Goal: Task Accomplishment & Management: Use online tool/utility

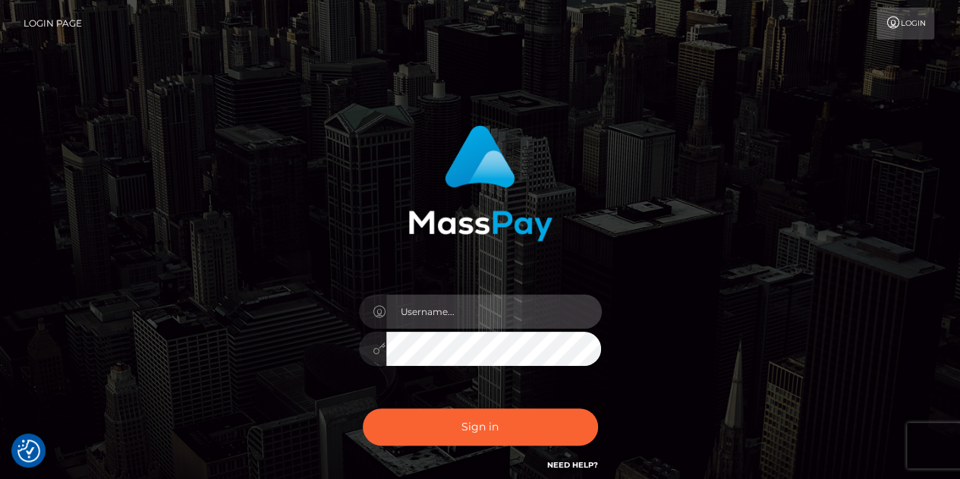
click at [452, 302] on input "text" at bounding box center [493, 311] width 215 height 34
type input "abigail.cope"
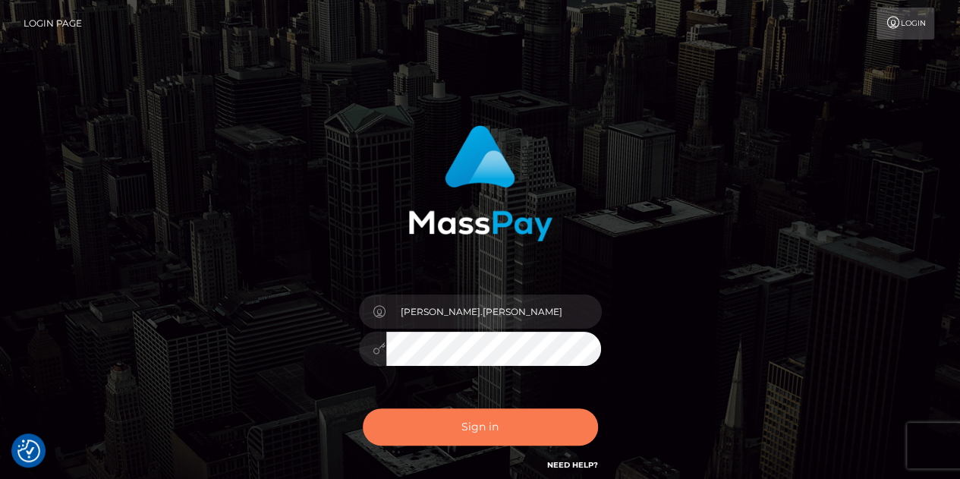
click at [490, 425] on button "Sign in" at bounding box center [480, 426] width 235 height 37
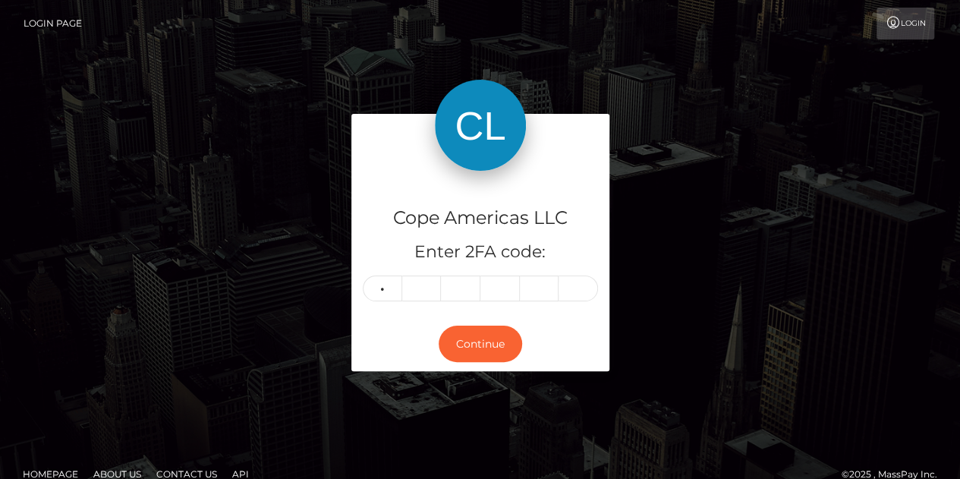
type input "0"
type input "5"
type input "6"
type input "0"
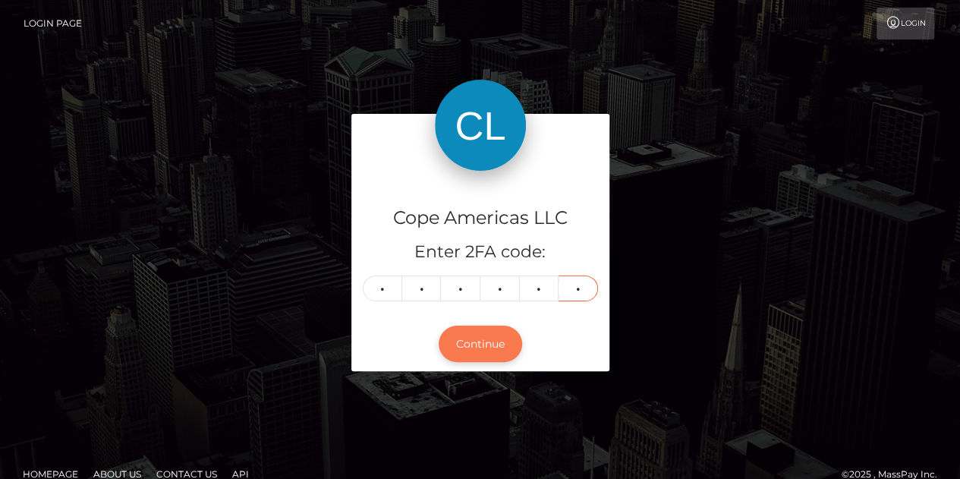
type input "1"
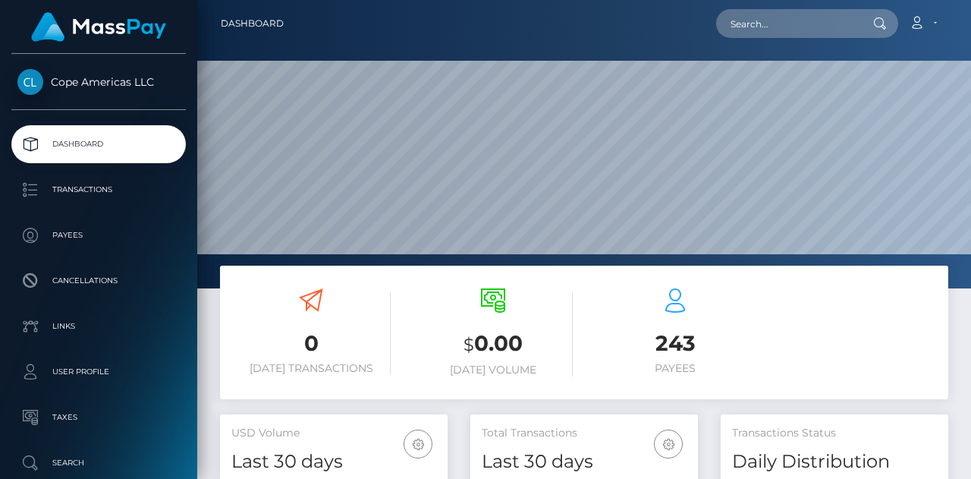
scroll to position [269, 228]
click at [765, 14] on input "text" at bounding box center [787, 23] width 143 height 29
paste input "49623"
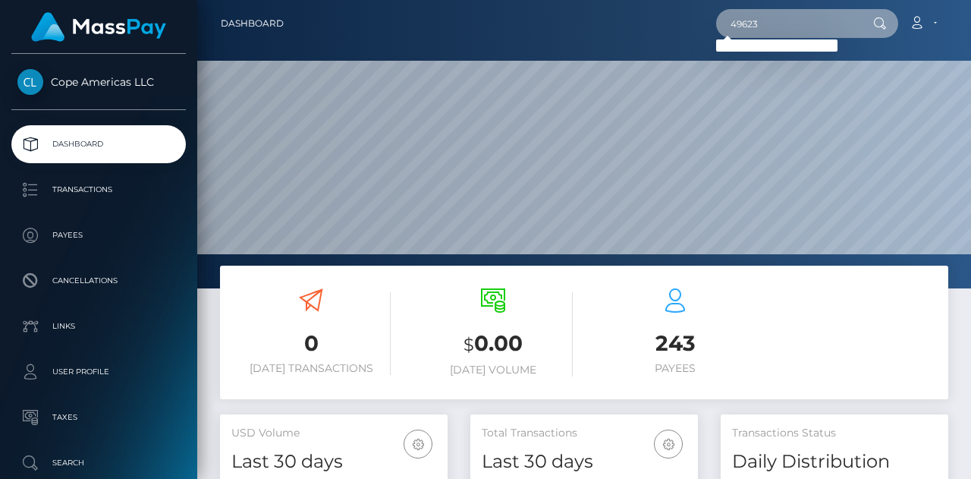
type input "49623"
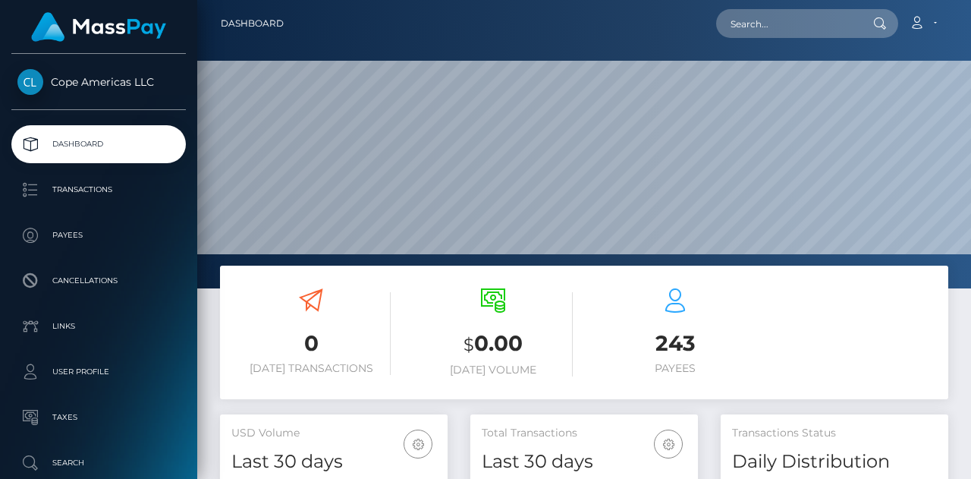
scroll to position [269, 228]
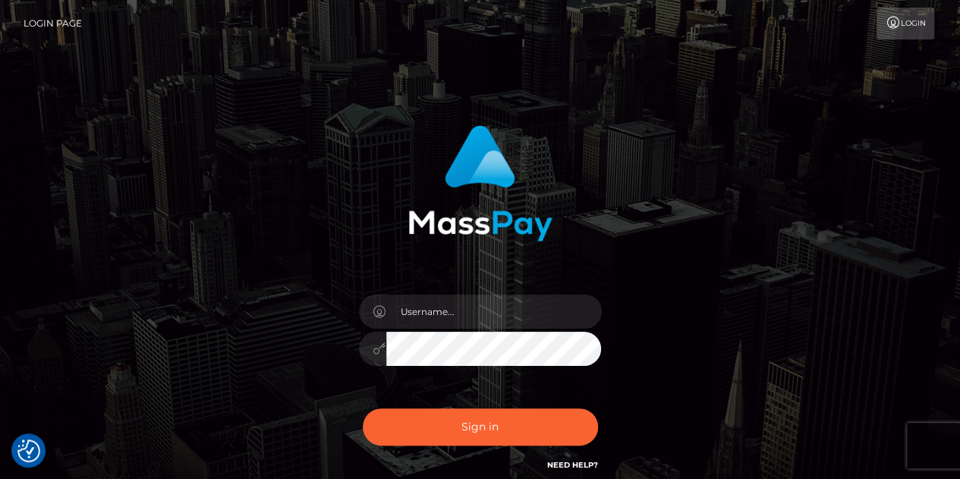
click at [165, 68] on div "Sign in" at bounding box center [480, 307] width 960 height 614
